Goal: Task Accomplishment & Management: Complete application form

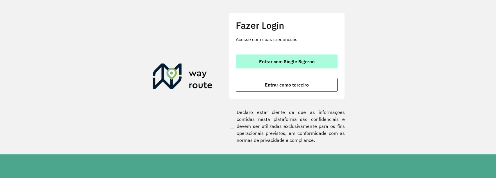
click at [288, 62] on span "Entrar com Single Sign-on" at bounding box center [287, 61] width 56 height 5
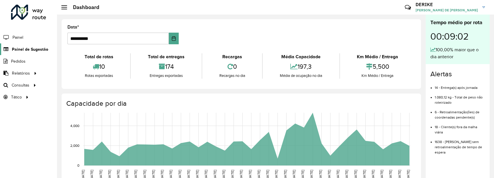
click at [39, 51] on span "Painel de Sugestão" at bounding box center [30, 49] width 36 height 6
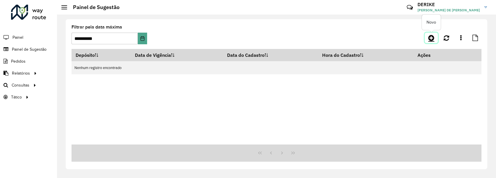
click at [434, 37] on icon at bounding box center [431, 37] width 6 height 7
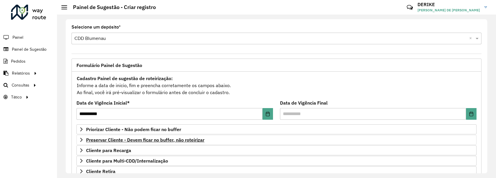
scroll to position [81, 0]
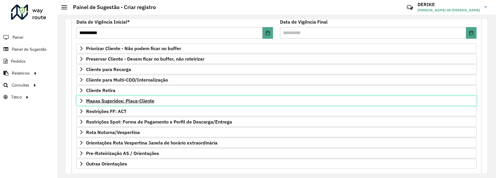
click at [104, 101] on span "Mapas Sugeridos: Placa-Cliente" at bounding box center [120, 100] width 68 height 5
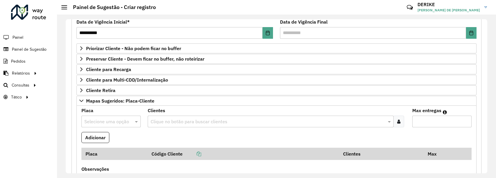
click at [113, 120] on input "text" at bounding box center [105, 121] width 42 height 7
type input "****"
click at [126, 134] on formly-field "Adicionar" at bounding box center [276, 140] width 397 height 16
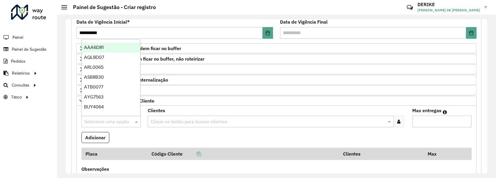
click at [114, 122] on input "text" at bounding box center [105, 121] width 42 height 7
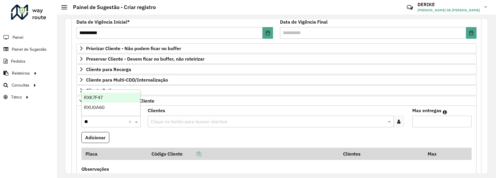
type input "***"
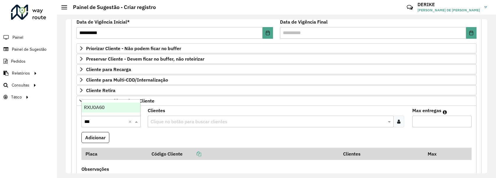
click at [107, 107] on div "RXU0A60" at bounding box center [111, 107] width 58 height 10
drag, startPoint x: 181, startPoint y: 130, endPoint x: 186, endPoint y: 127, distance: 5.2
click at [181, 130] on formly-field "Clientes Clique no botão para buscar clientes" at bounding box center [276, 120] width 265 height 24
click at [188, 124] on input "text" at bounding box center [268, 121] width 238 height 7
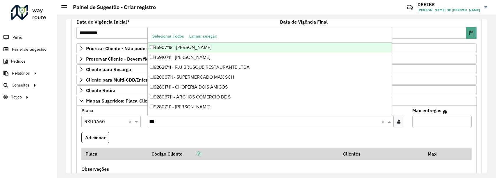
type input "****"
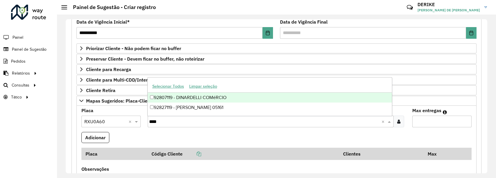
click at [190, 98] on div "92807119 - DINARDELLI COMéRCIO" at bounding box center [270, 97] width 245 height 10
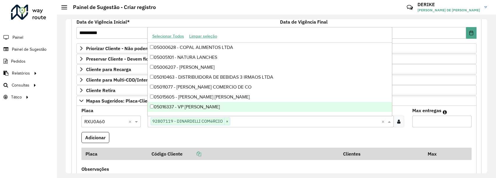
click at [259, 136] on formly-field "Adicionar" at bounding box center [276, 140] width 397 height 16
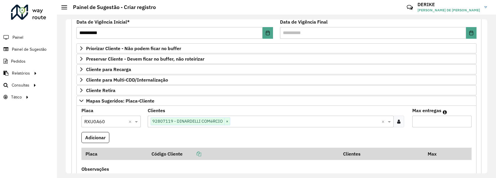
click at [426, 124] on input "Max entregas" at bounding box center [441, 121] width 59 height 12
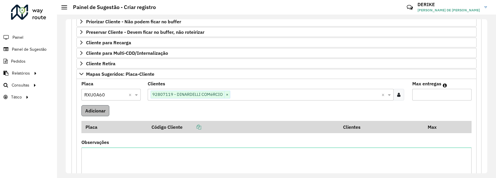
type input "*"
click at [92, 112] on button "Adicionar" at bounding box center [95, 110] width 28 height 11
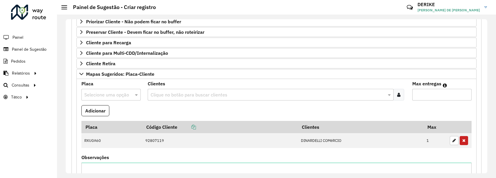
scroll to position [242, 0]
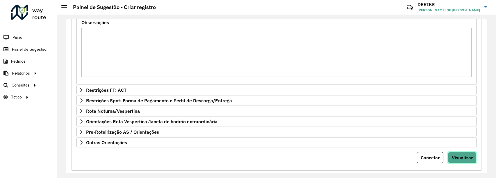
click at [464, 155] on span "Visualizar" at bounding box center [462, 157] width 21 height 6
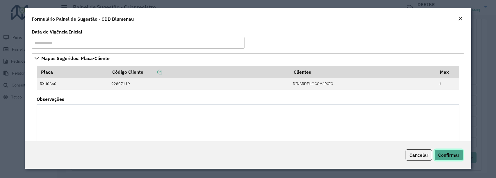
click at [452, 158] on button "Confirmar" at bounding box center [448, 154] width 29 height 11
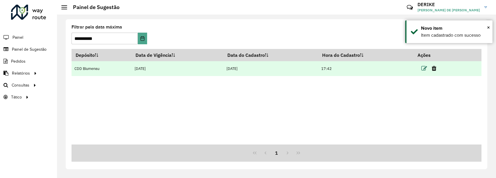
click at [423, 68] on icon at bounding box center [424, 68] width 6 height 6
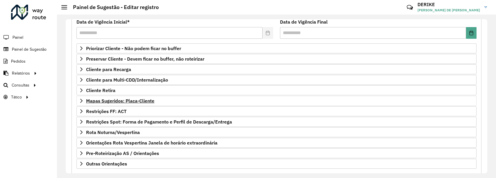
scroll to position [112, 0]
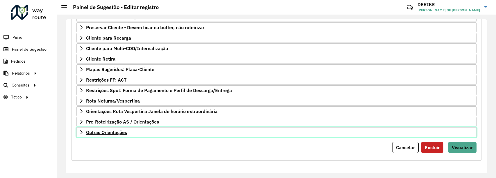
click at [116, 130] on span "Outras Orientações" at bounding box center [106, 132] width 41 height 5
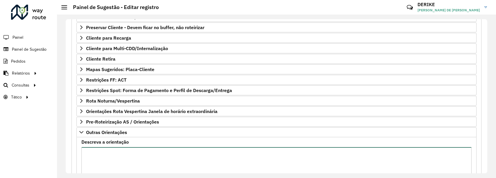
click at [126, 152] on textarea "Descreva a orientação" at bounding box center [276, 171] width 390 height 49
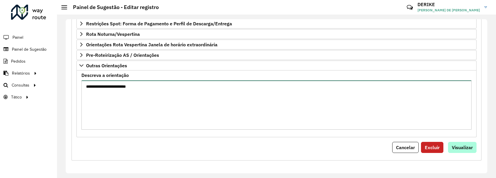
type textarea "**********"
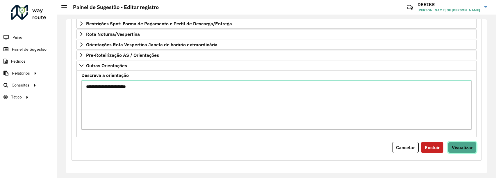
click at [459, 150] on span "Visualizar" at bounding box center [462, 147] width 21 height 6
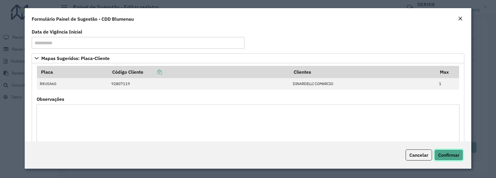
click at [453, 158] on button "Confirmar" at bounding box center [448, 154] width 29 height 11
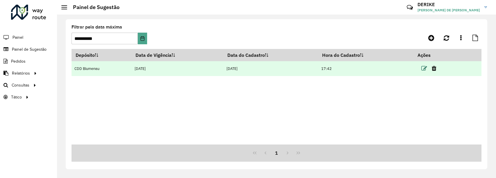
click at [424, 67] on icon at bounding box center [424, 68] width 6 height 6
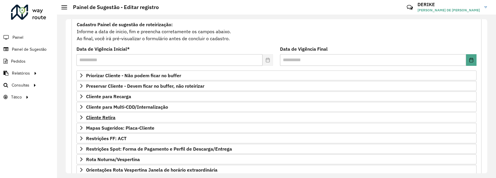
scroll to position [81, 0]
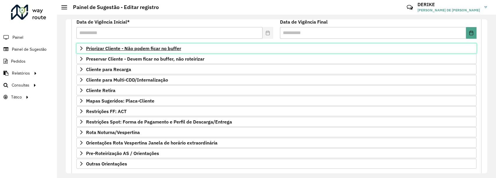
click at [168, 48] on span "Priorizar Cliente - Não podem ficar no buffer" at bounding box center [133, 48] width 95 height 5
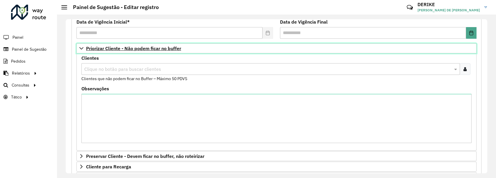
click at [165, 48] on span "Priorizar Cliente - Não podem ficar no buffer" at bounding box center [133, 48] width 95 height 5
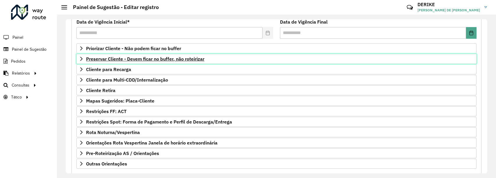
click at [169, 62] on link "Preservar Cliente - Devem ficar no buffer, não roteirizar" at bounding box center [276, 59] width 400 height 10
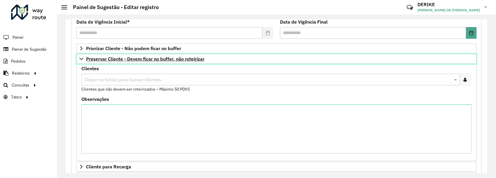
click at [169, 61] on span "Preservar Cliente - Devem ficar no buffer, não roteirizar" at bounding box center [145, 58] width 118 height 5
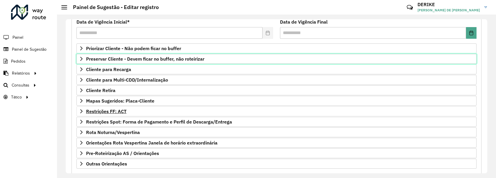
scroll to position [112, 0]
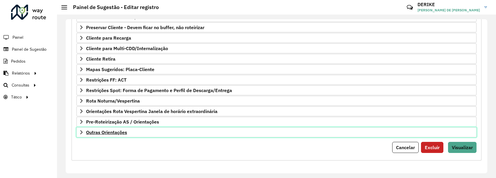
click at [128, 132] on link "Outras Orientações" at bounding box center [276, 132] width 400 height 10
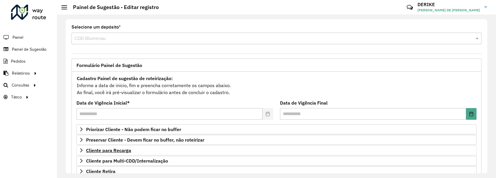
scroll to position [161, 0]
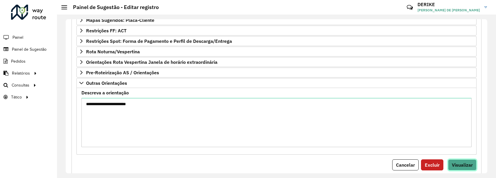
click at [462, 164] on span "Visualizar" at bounding box center [462, 165] width 21 height 6
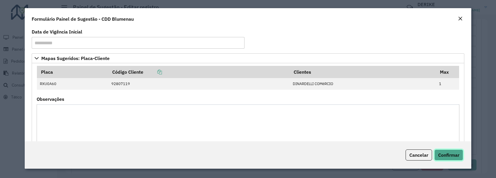
click at [455, 152] on span "Confirmar" at bounding box center [448, 155] width 21 height 6
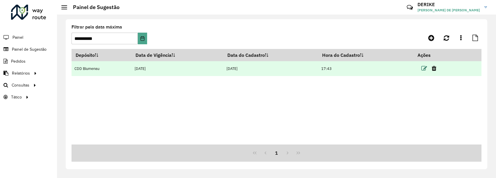
click at [425, 68] on icon at bounding box center [424, 68] width 6 height 6
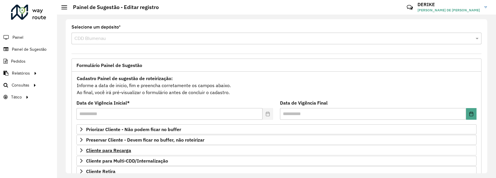
scroll to position [112, 0]
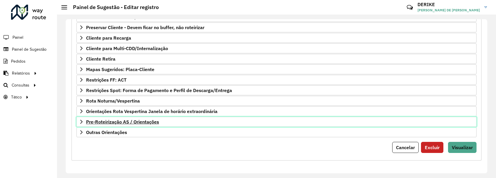
click at [103, 126] on link "Pre-Roteirização AS / Orientações" at bounding box center [276, 122] width 400 height 10
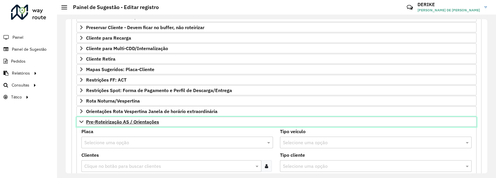
click at [105, 124] on link "Pre-Roteirização AS / Orientações" at bounding box center [276, 122] width 400 height 10
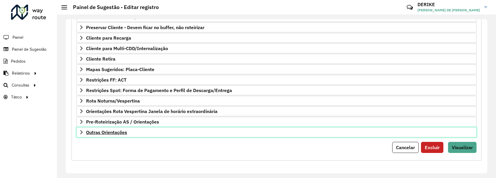
click at [108, 134] on span "Outras Orientações" at bounding box center [106, 132] width 41 height 5
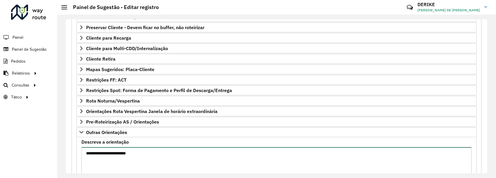
drag, startPoint x: 142, startPoint y: 155, endPoint x: 42, endPoint y: 146, distance: 99.9
click at [42, 146] on div "**********" at bounding box center [248, 89] width 496 height 178
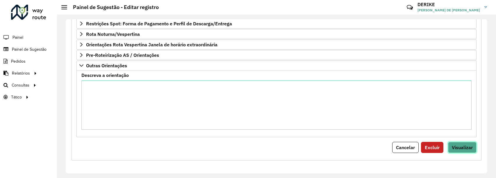
click at [458, 148] on span "Visualizar" at bounding box center [462, 147] width 21 height 6
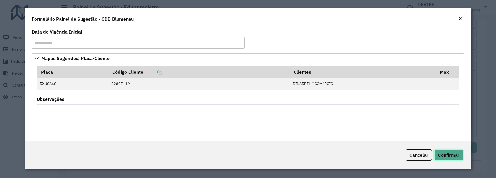
click at [457, 154] on span "Confirmar" at bounding box center [448, 155] width 21 height 6
